Goal: Information Seeking & Learning: Learn about a topic

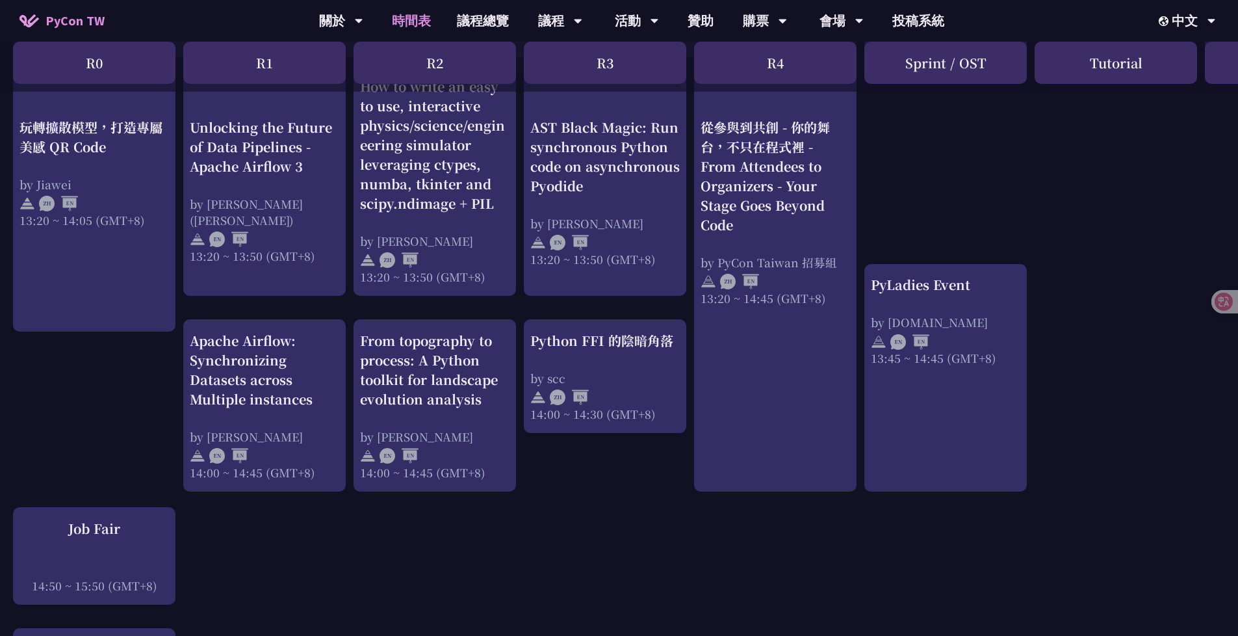
scroll to position [1107, 0]
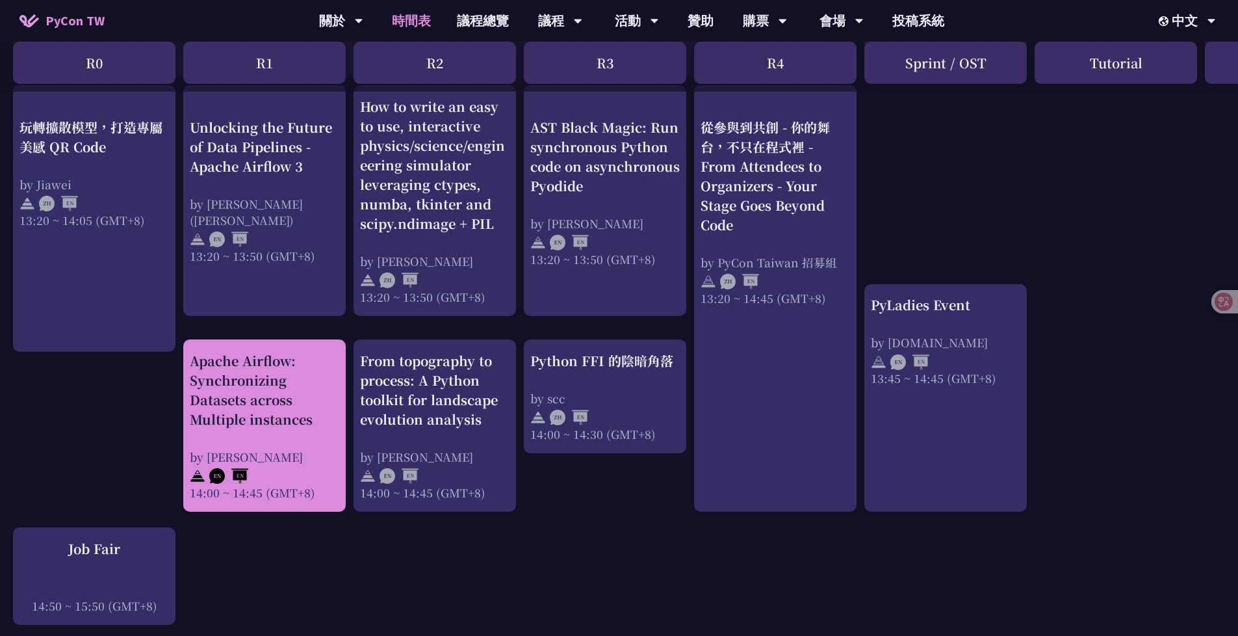
click at [293, 418] on div "Apache Airflow: Synchronizing Datasets across Multiple instances" at bounding box center [265, 390] width 150 height 78
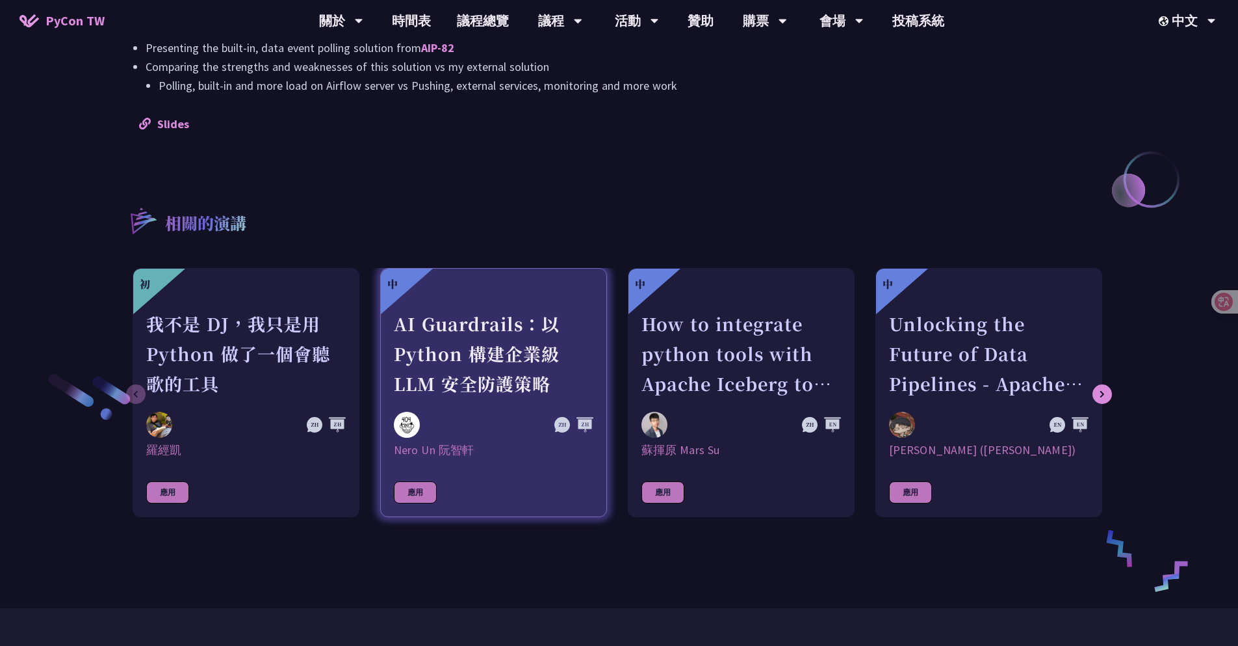
scroll to position [1227, 0]
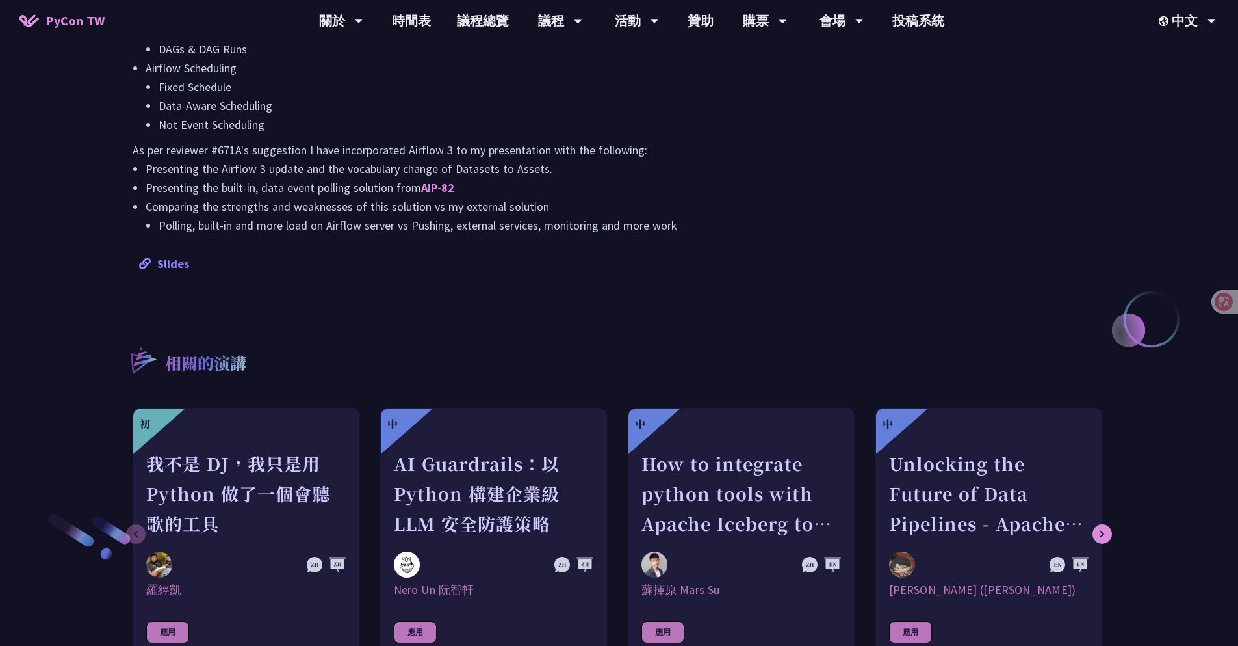
click at [179, 257] on link "Slides" at bounding box center [164, 263] width 50 height 15
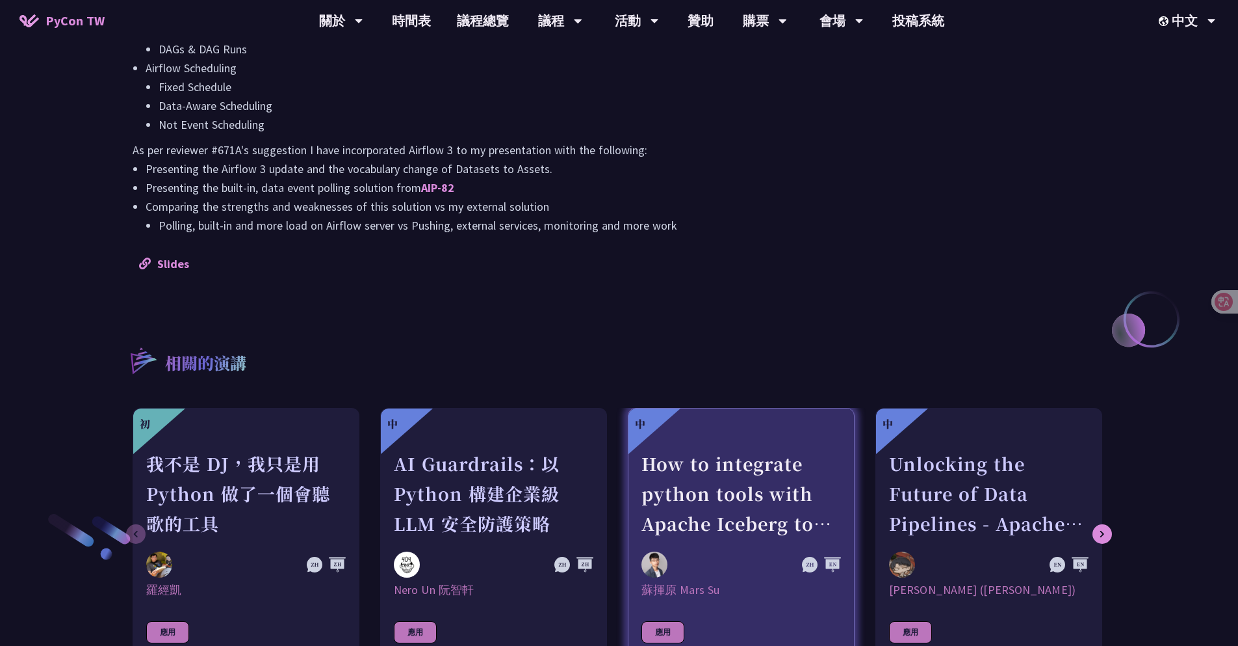
click at [750, 517] on div "How to integrate python tools with Apache Iceberg to build ETLT pipeline on Shi…" at bounding box center [742, 494] width 200 height 90
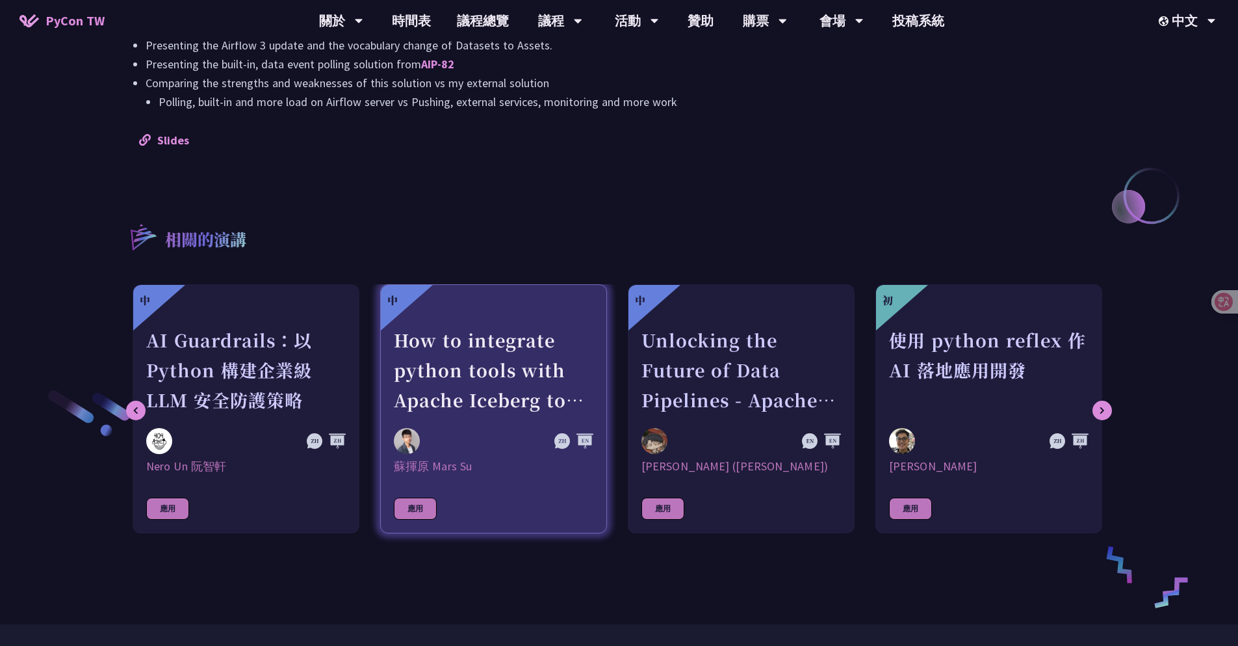
scroll to position [1356, 0]
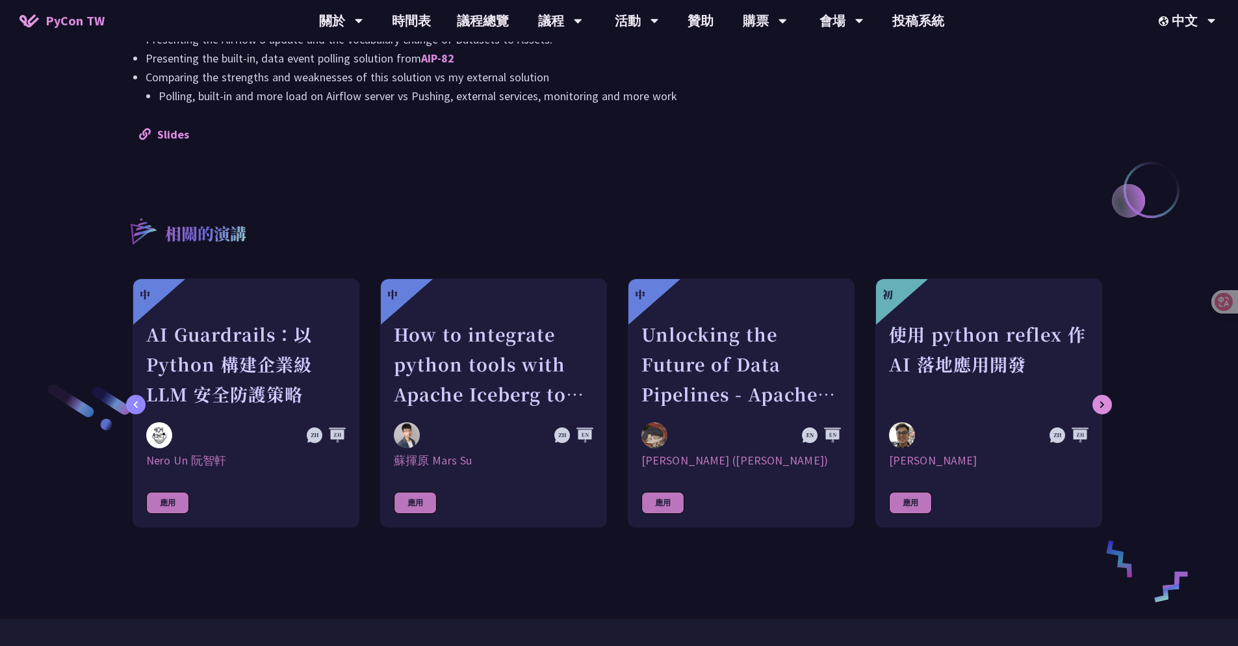
click at [135, 402] on icon at bounding box center [136, 404] width 4 height 7
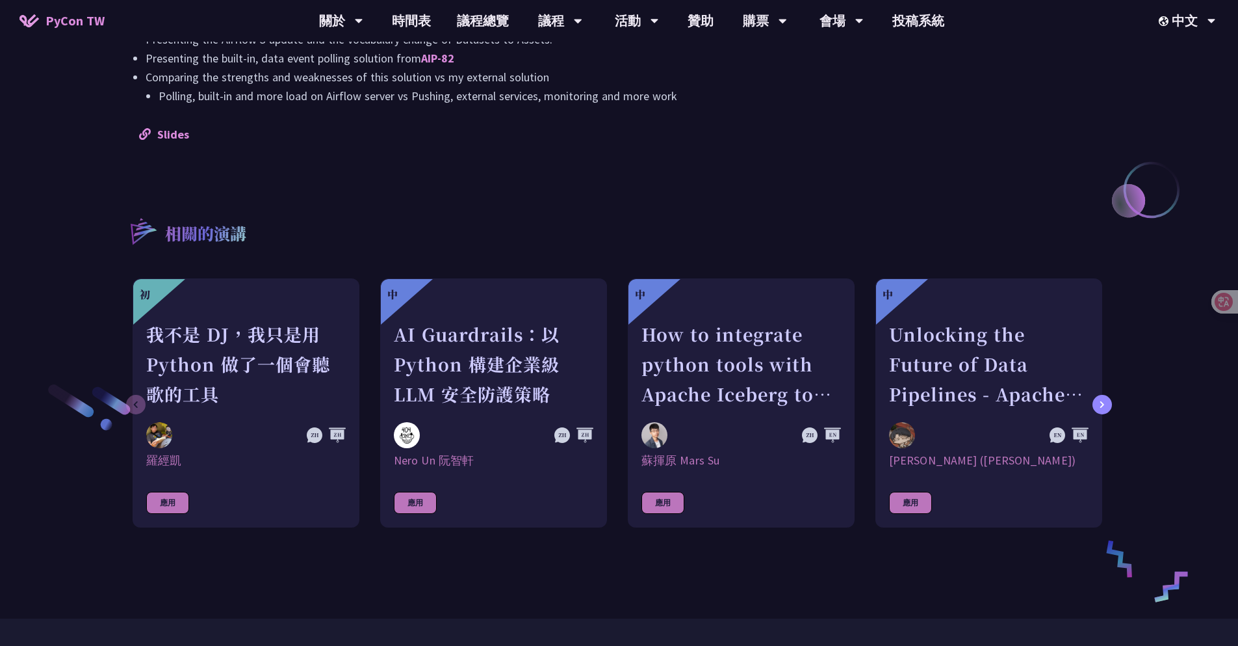
click at [1104, 405] on icon at bounding box center [1102, 404] width 5 height 8
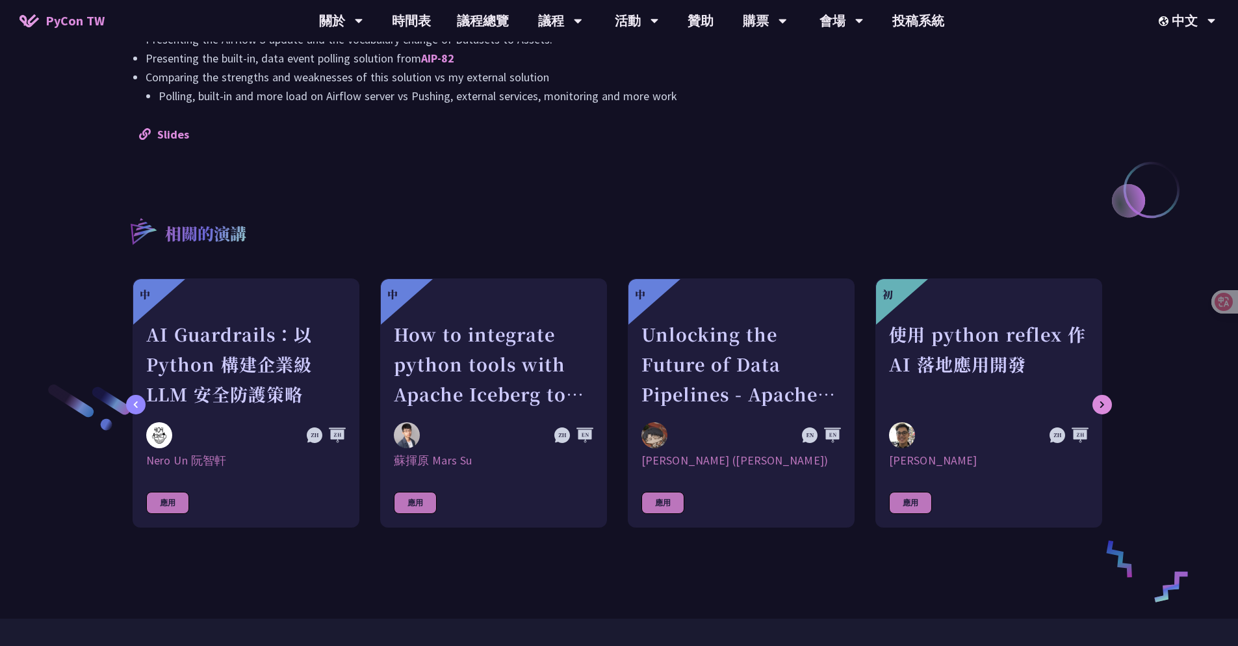
click at [130, 408] on div at bounding box center [136, 405] width 20 height 20
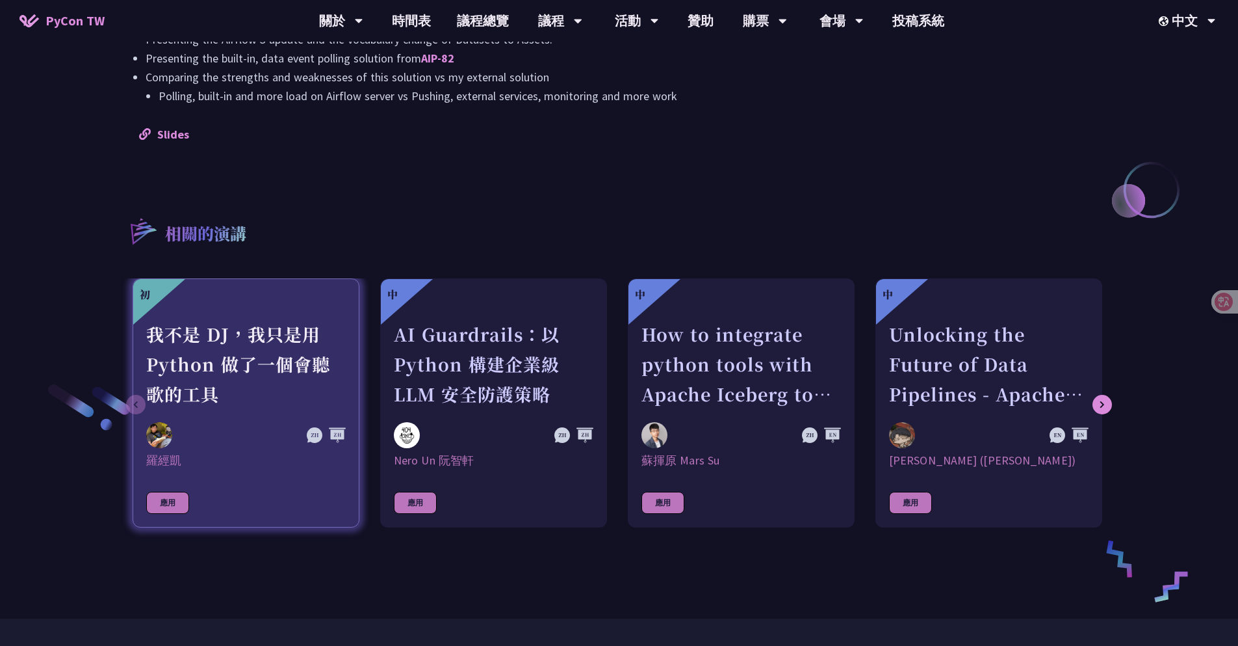
click at [136, 408] on link "初 我不是 DJ，我只是用 Python 做了一個會聽歌的工具 羅經凱 應用" at bounding box center [246, 402] width 227 height 249
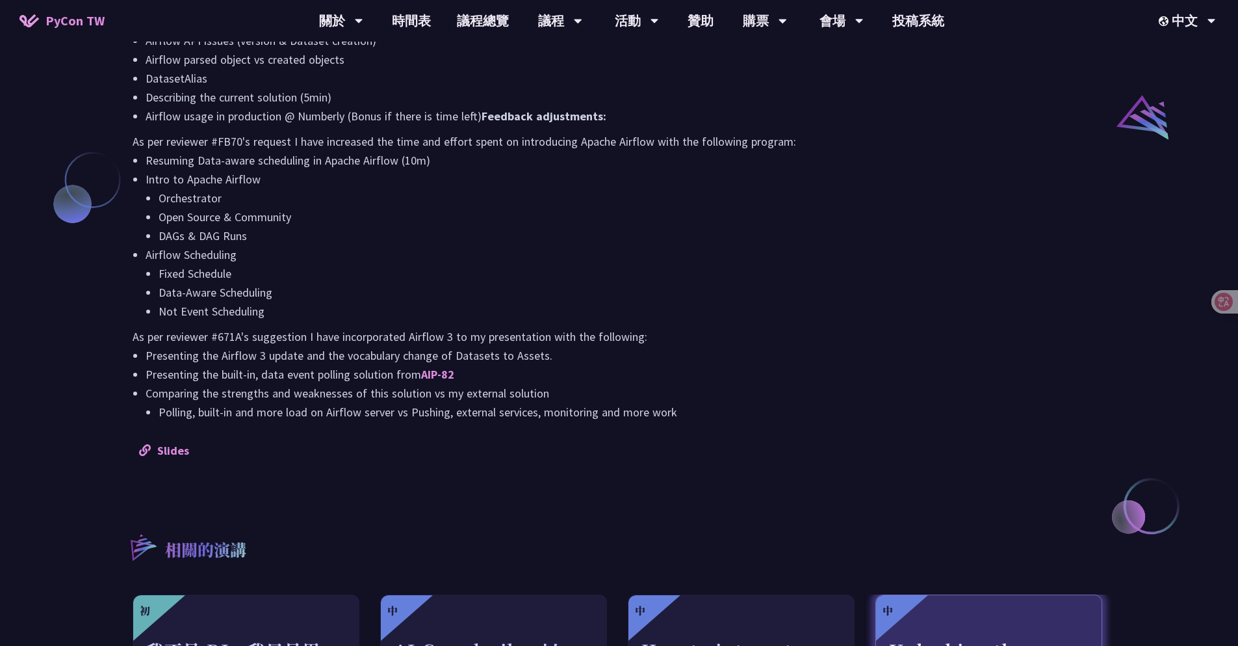
scroll to position [1413, 0]
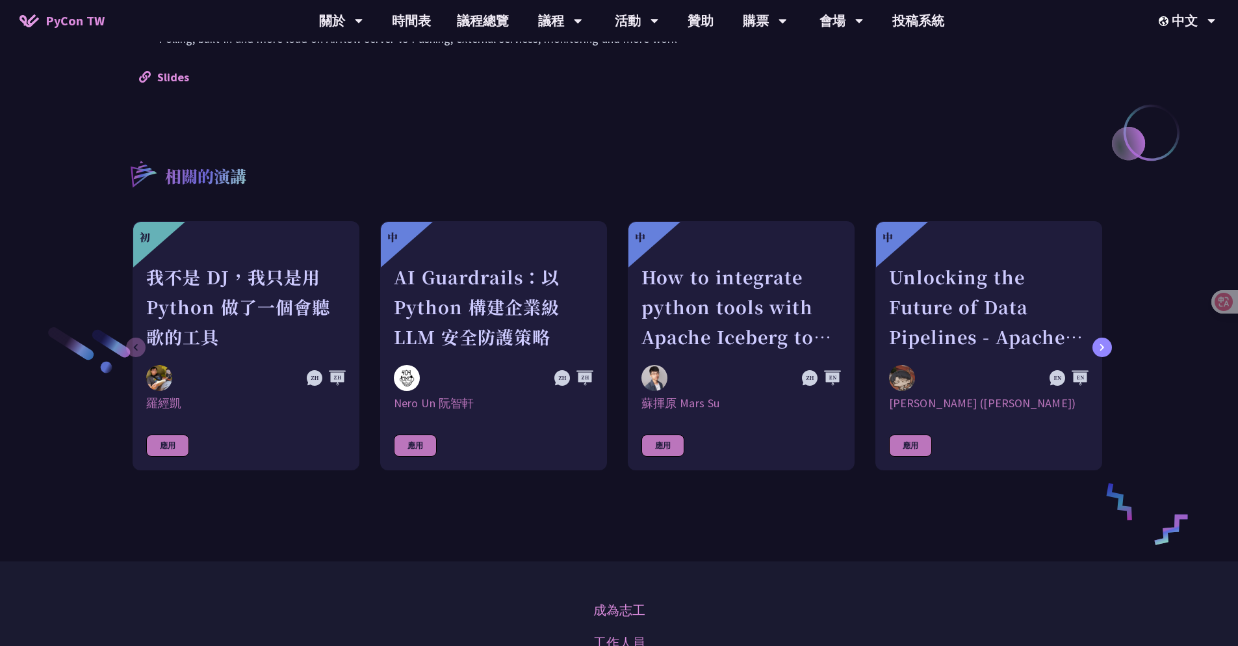
click at [1106, 348] on div at bounding box center [1103, 347] width 20 height 20
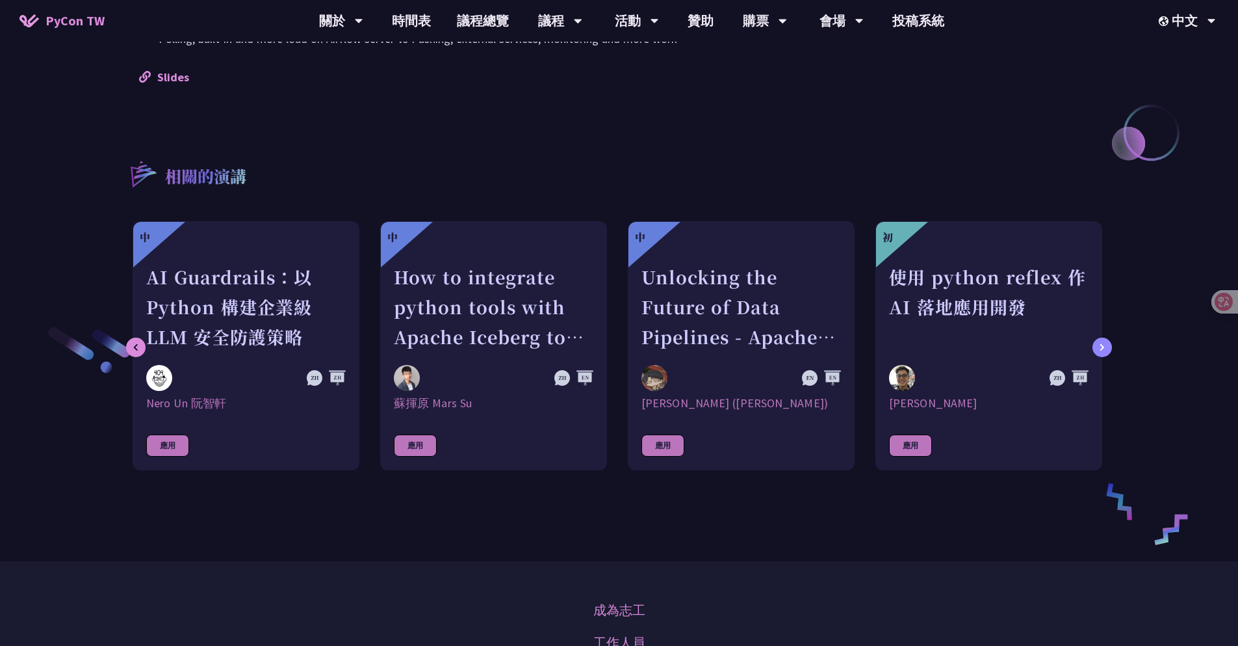
click at [1106, 348] on div at bounding box center [1103, 347] width 20 height 20
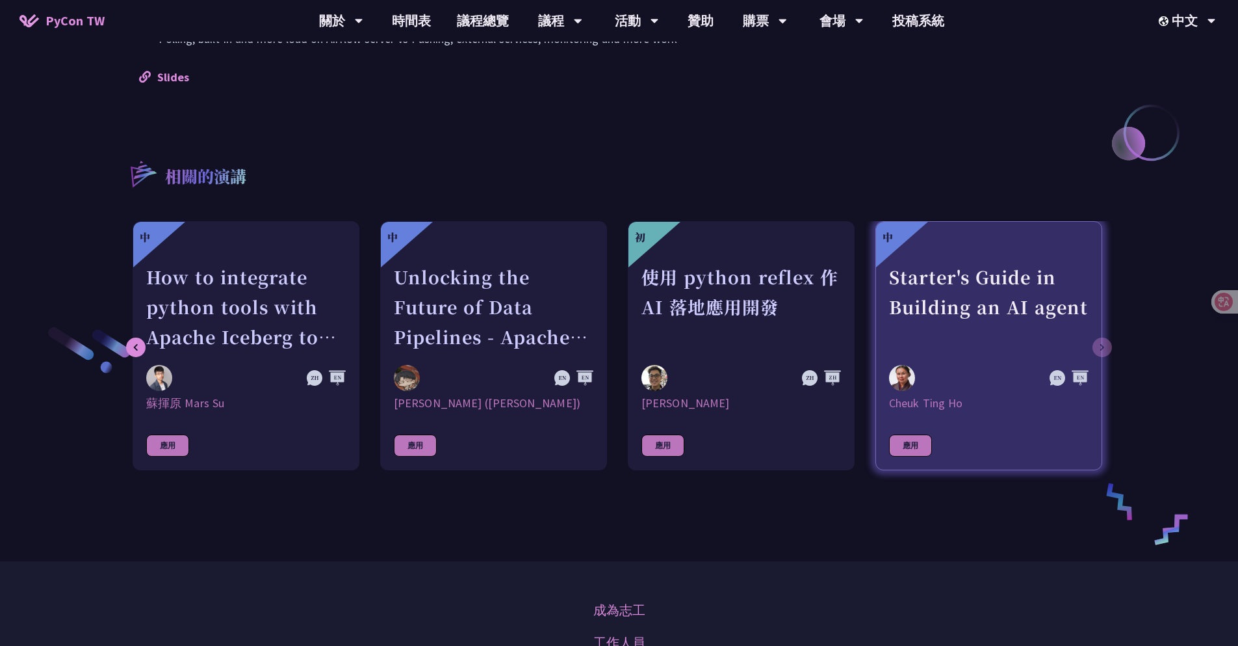
click at [1106, 348] on div "初 我不是 DJ，我只是用 Python 做了一個會聽歌的工具 [PERSON_NAME]凱 應用 中 AI Guardrails：以 Python 構建企業…" at bounding box center [619, 352] width 999 height 262
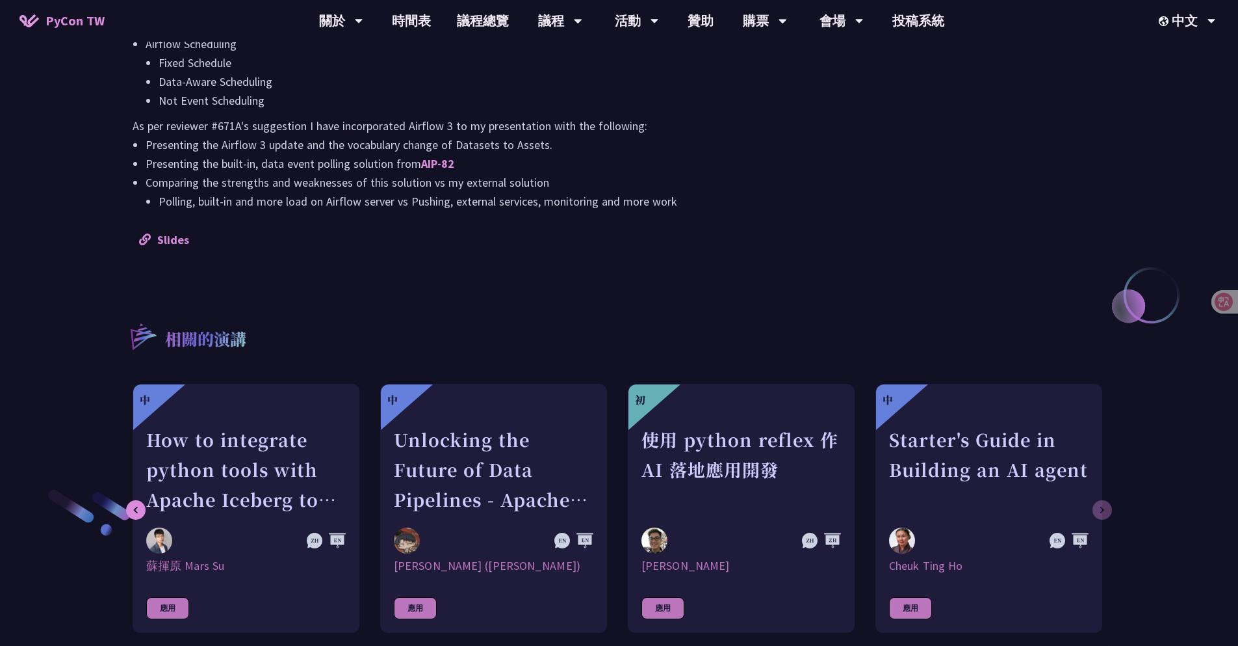
scroll to position [1508, 0]
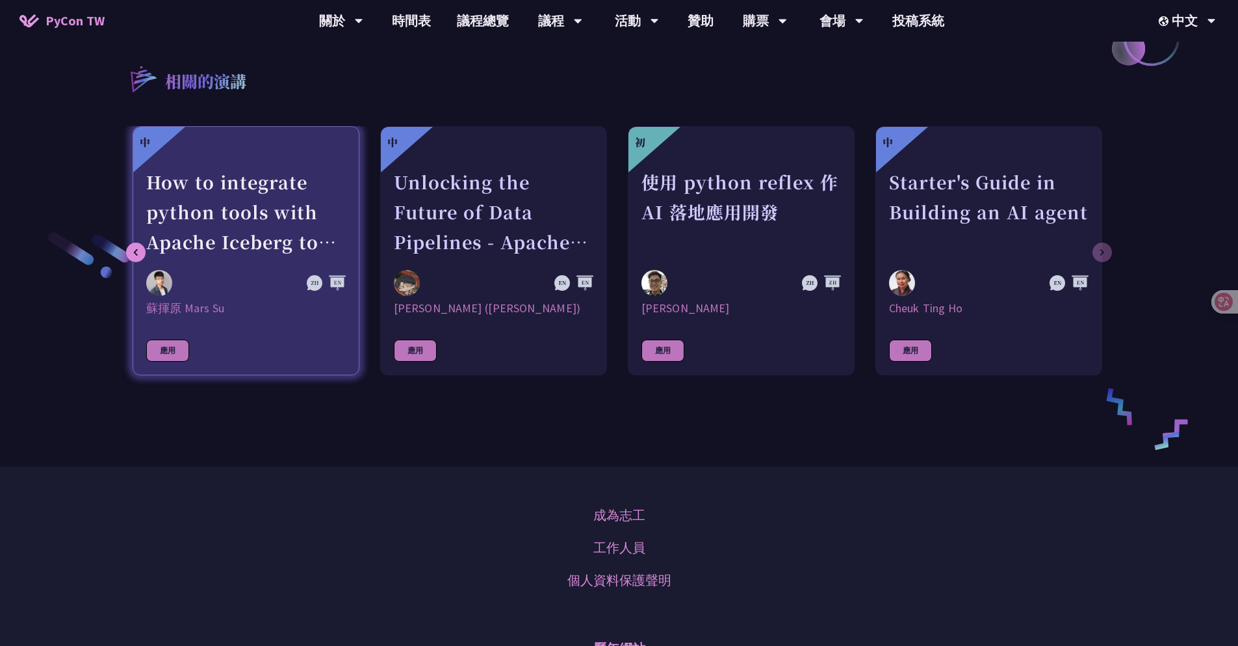
click at [298, 208] on div "How to integrate python tools with Apache Iceberg to build ETLT pipeline on Shi…" at bounding box center [246, 212] width 200 height 90
click at [248, 231] on div "How to integrate python tools with Apache Iceberg to build ETLT pipeline on Shi…" at bounding box center [246, 212] width 200 height 90
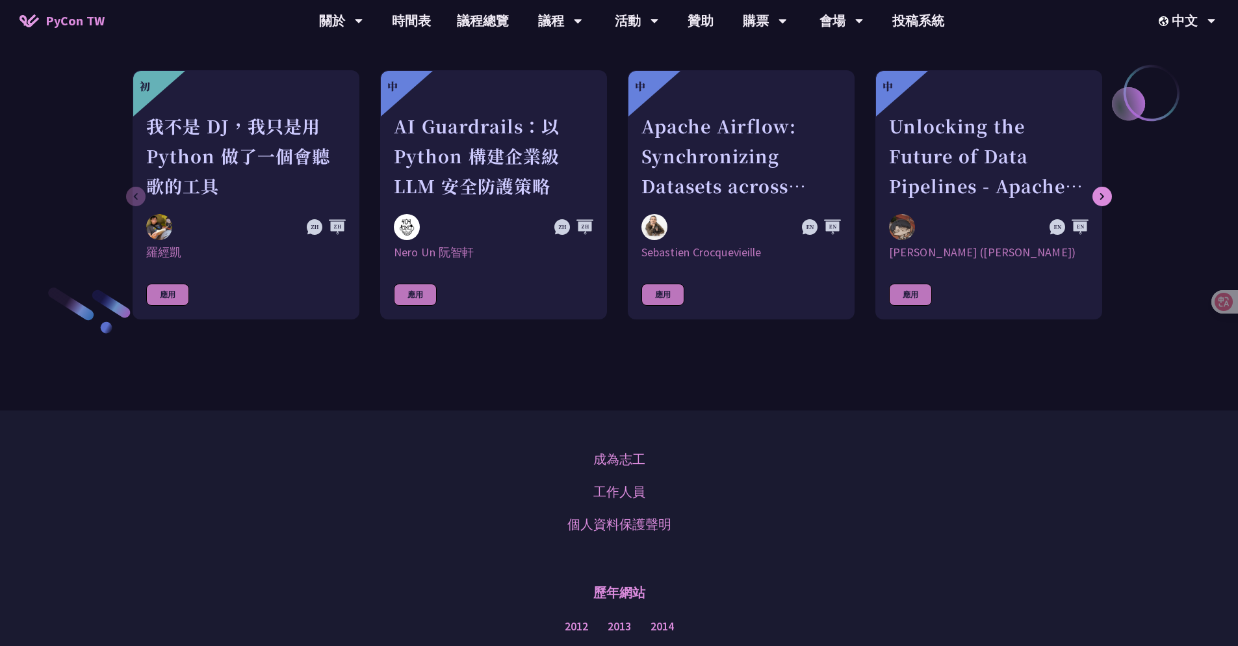
scroll to position [1422, 0]
